Goal: Transaction & Acquisition: Obtain resource

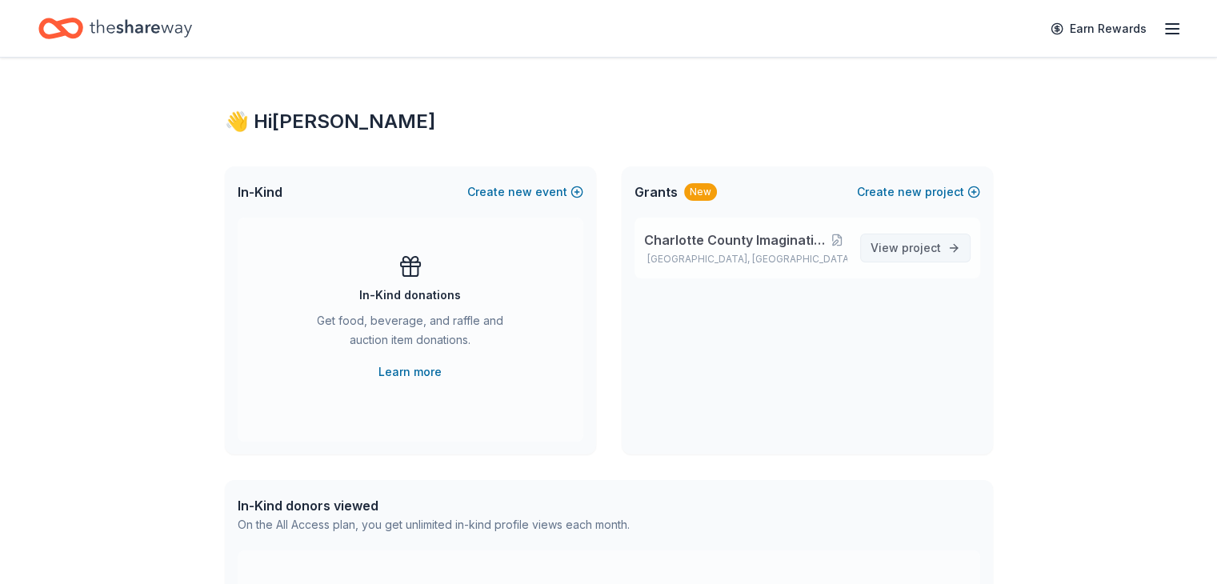
click at [896, 247] on span "View project" at bounding box center [905, 247] width 70 height 19
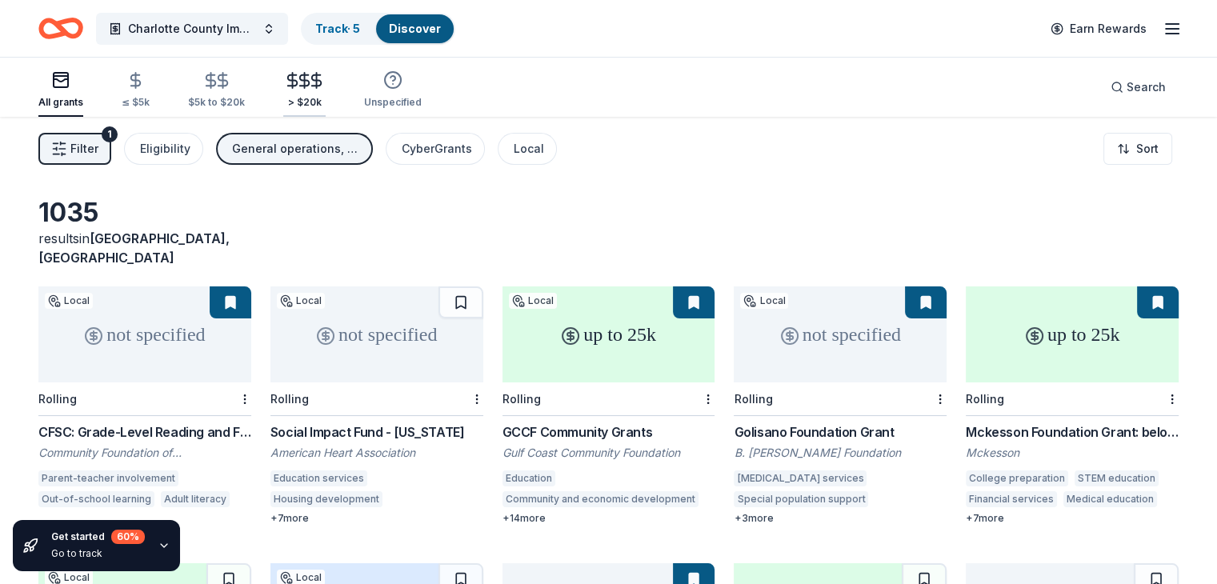
click at [314, 82] on icon "button" at bounding box center [304, 80] width 18 height 18
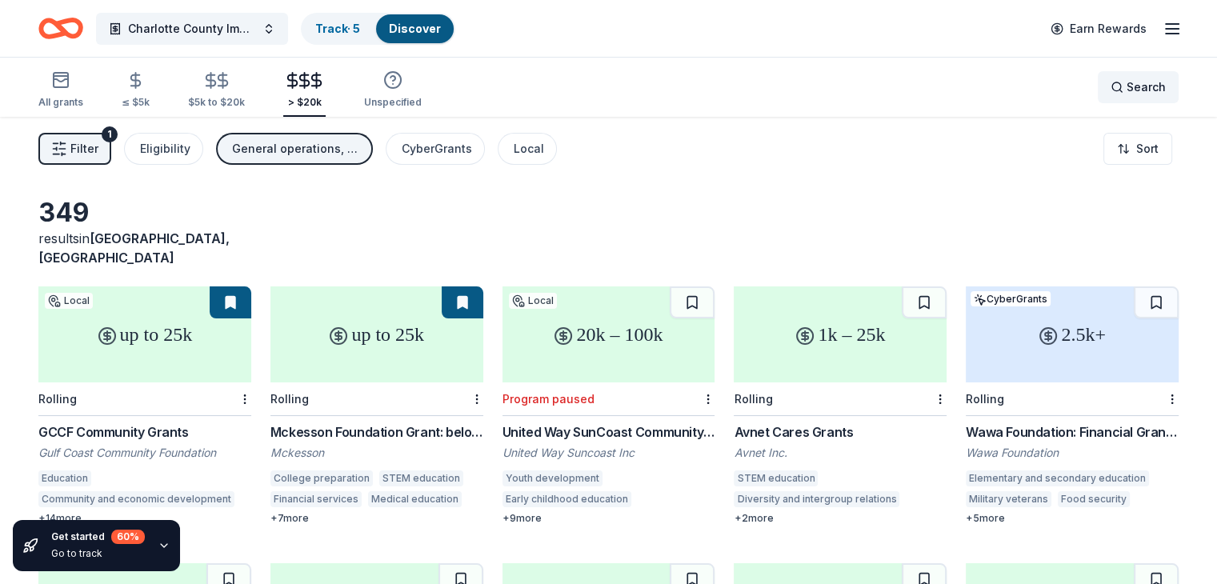
click at [1126, 84] on span "Search" at bounding box center [1145, 87] width 39 height 19
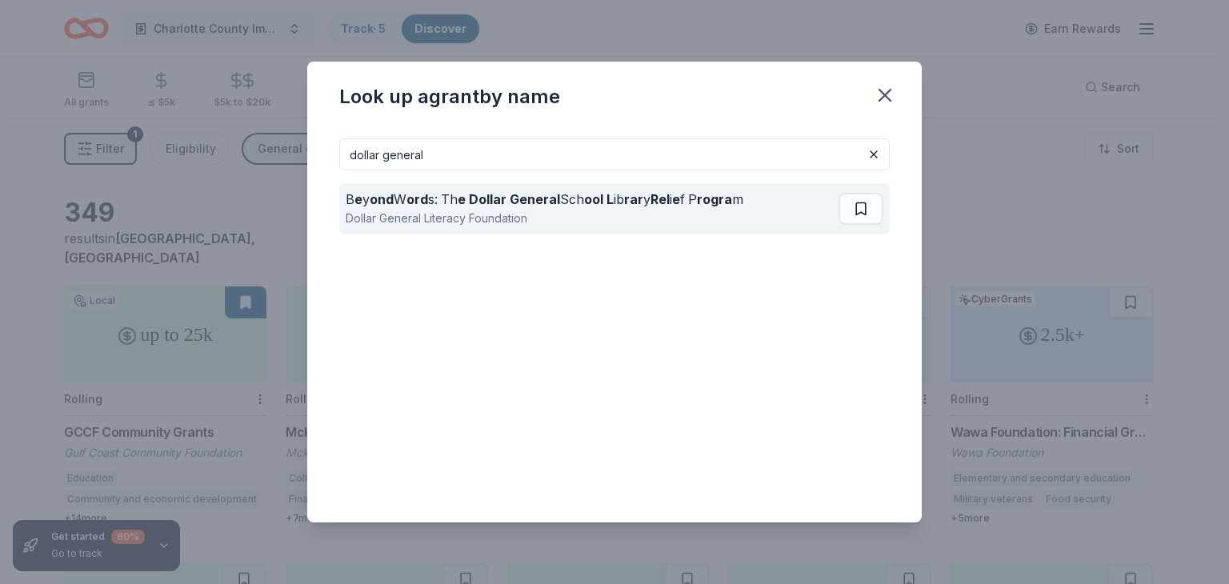
type input "dollar general"
click at [461, 199] on strong "e Dollar General" at bounding box center [508, 199] width 102 height 16
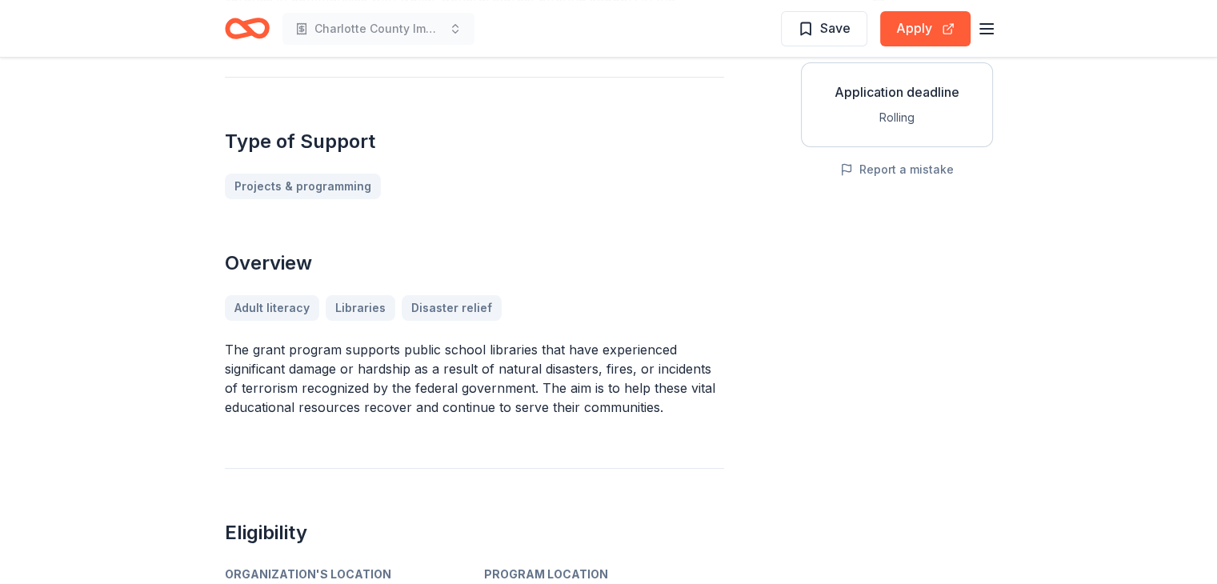
scroll to position [320, 0]
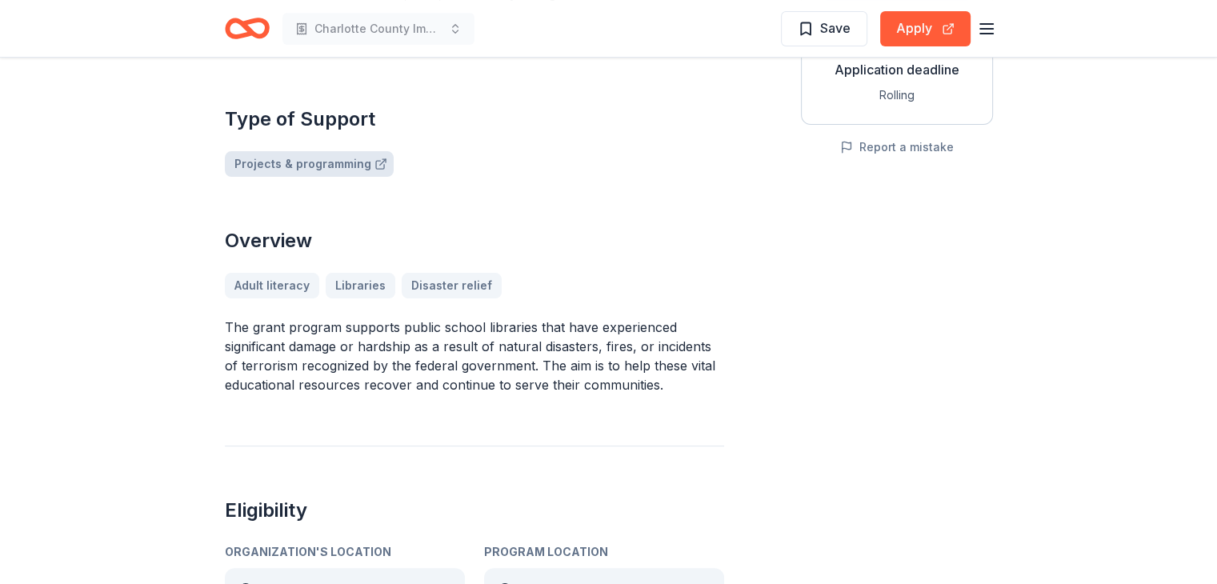
click at [298, 169] on link "Projects & programming" at bounding box center [309, 164] width 169 height 26
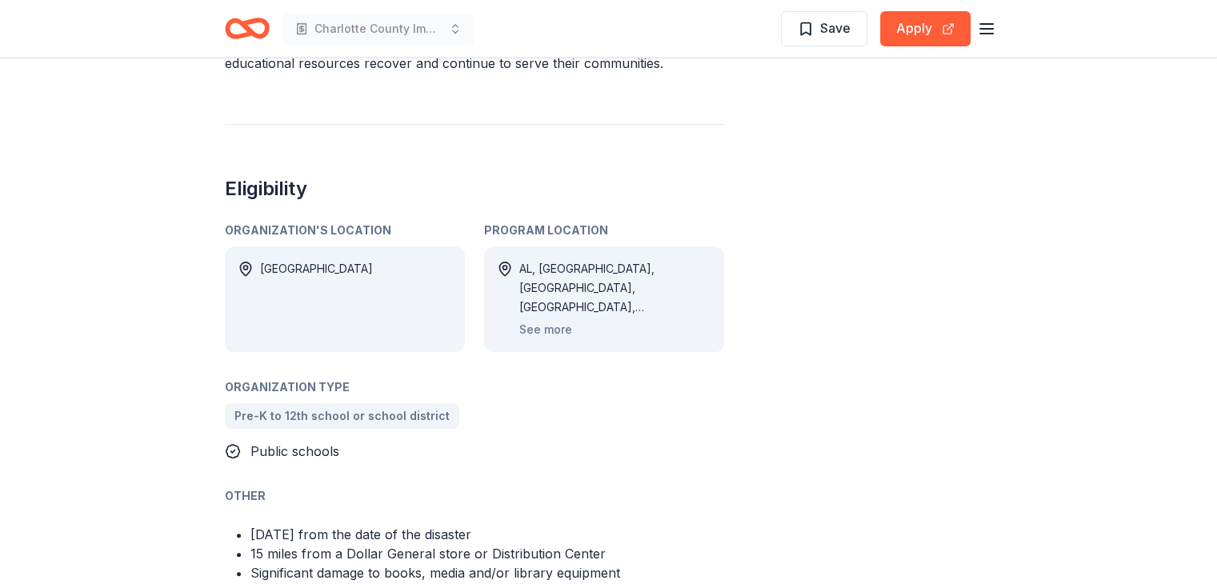
scroll to position [570, 0]
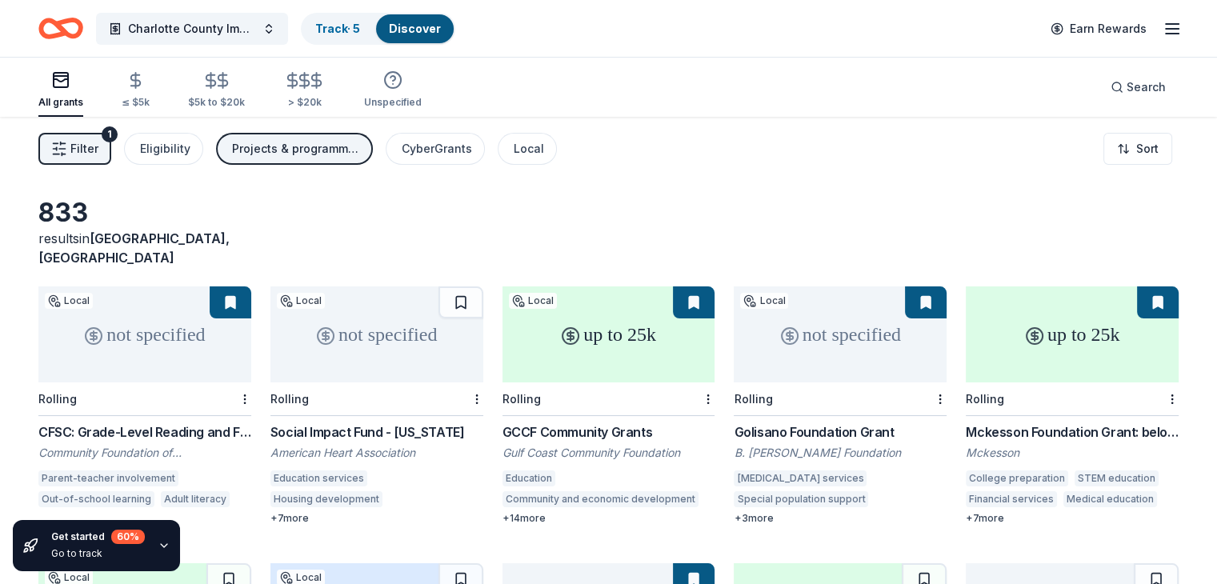
click at [98, 148] on span "Filter" at bounding box center [84, 148] width 28 height 19
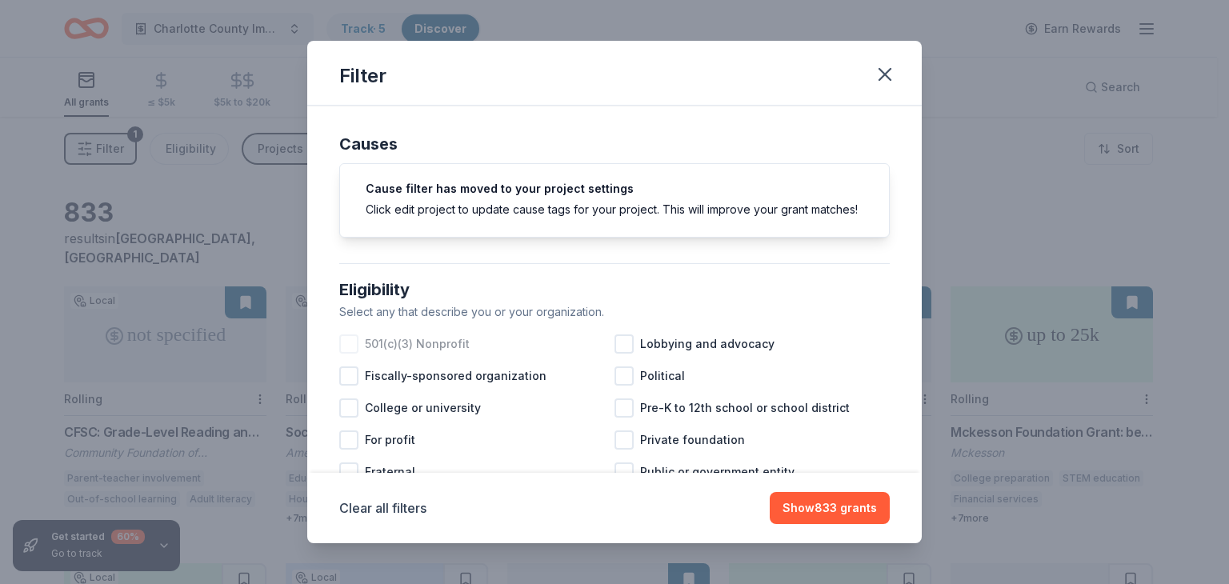
click at [352, 354] on div at bounding box center [348, 343] width 19 height 19
click at [620, 418] on div at bounding box center [623, 407] width 19 height 19
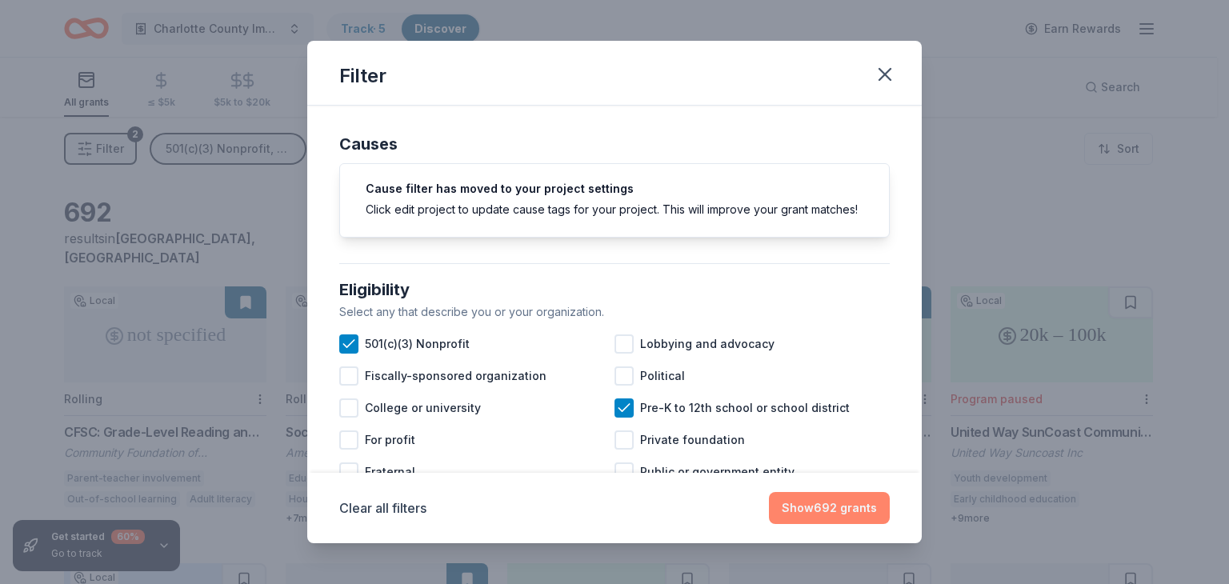
click at [851, 501] on button "Show 692 grants" at bounding box center [829, 508] width 121 height 32
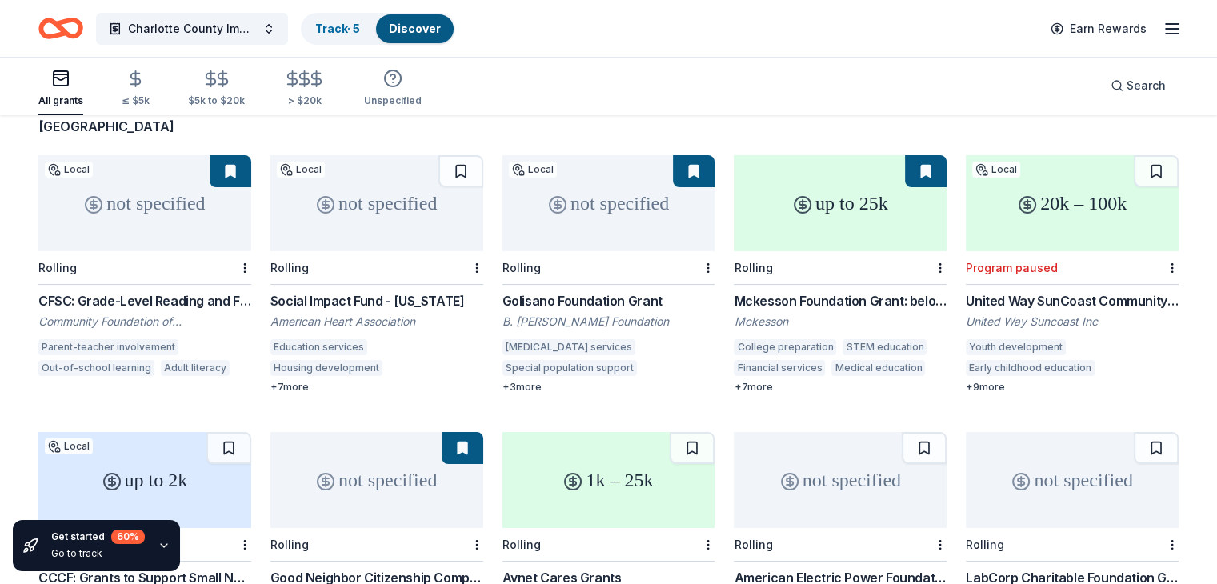
scroll to position [160, 0]
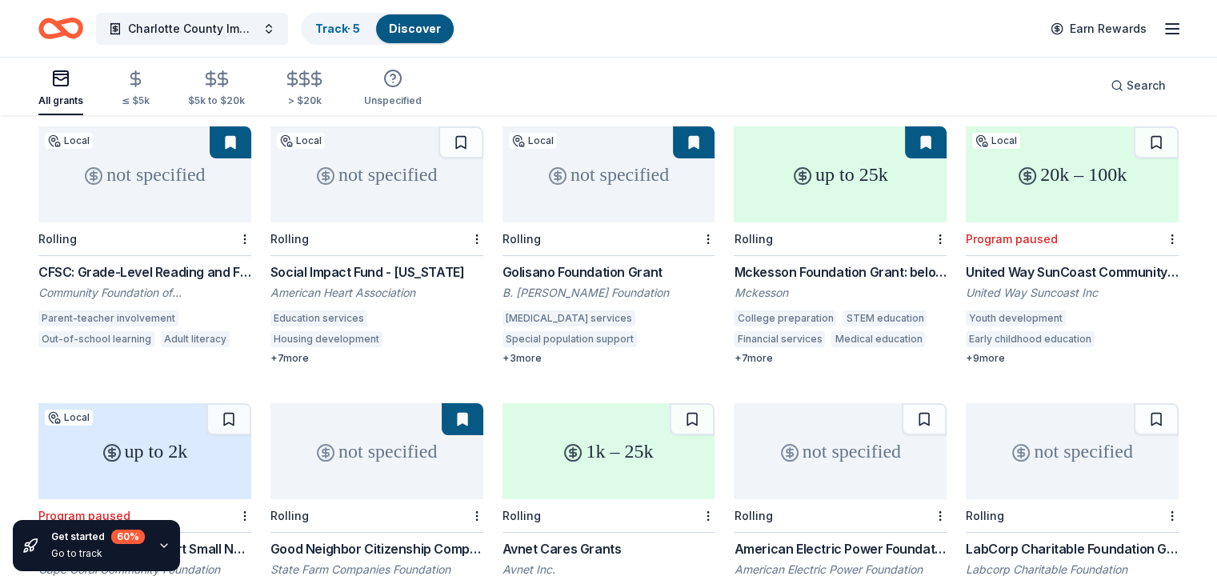
click at [142, 262] on div "CFSC: Grade-Level Reading and Family Success Grants" at bounding box center [144, 271] width 213 height 19
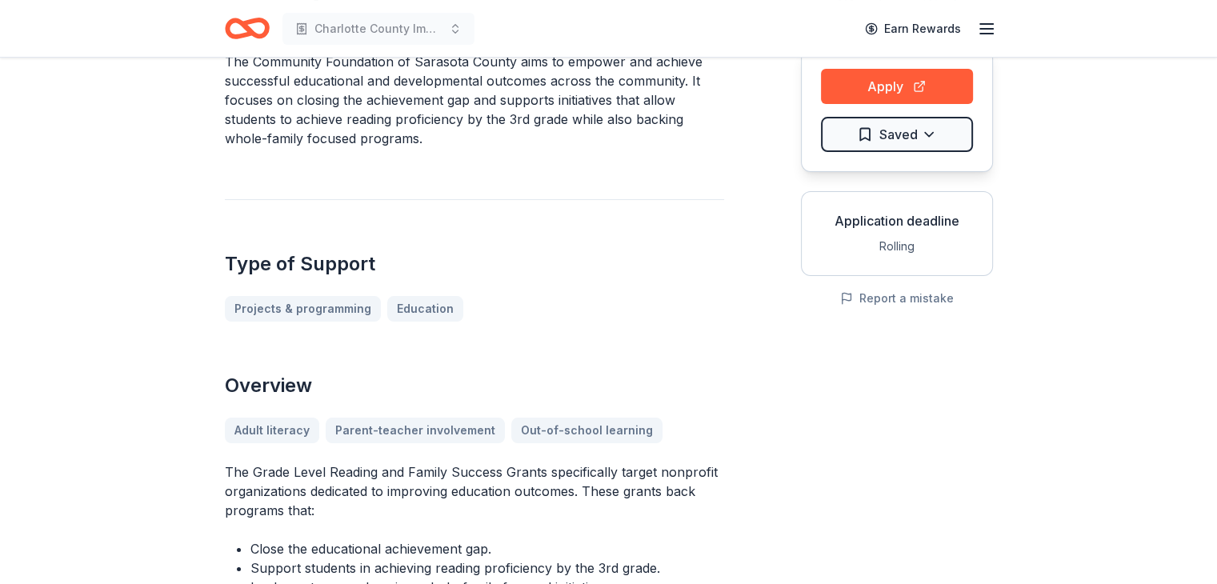
scroll to position [80, 0]
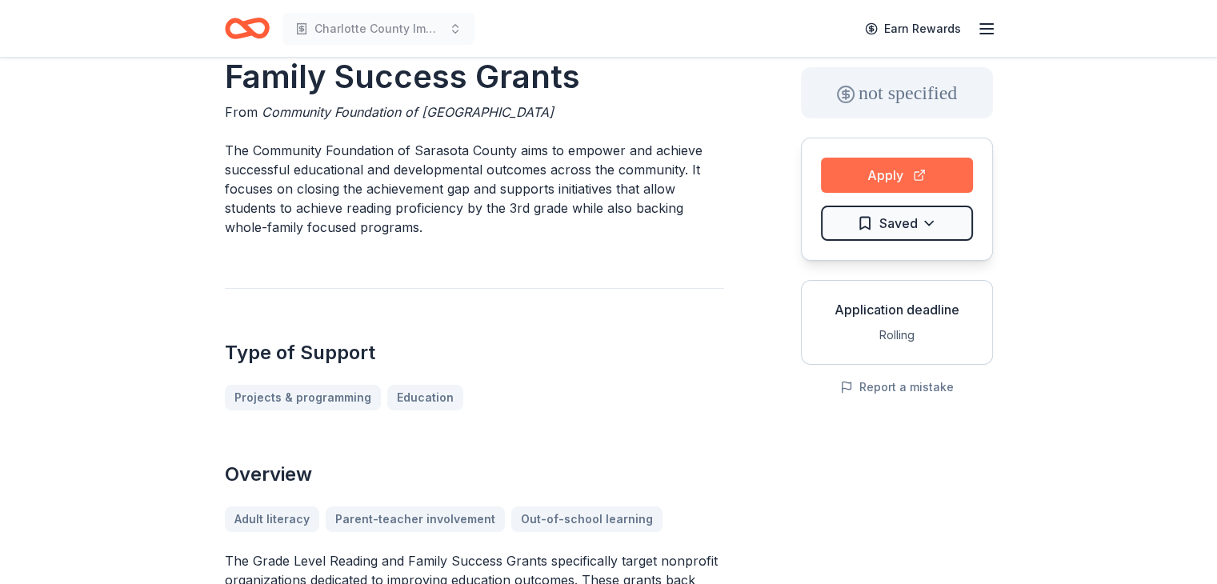
click at [886, 170] on button "Apply" at bounding box center [897, 175] width 152 height 35
